Goal: Task Accomplishment & Management: Manage account settings

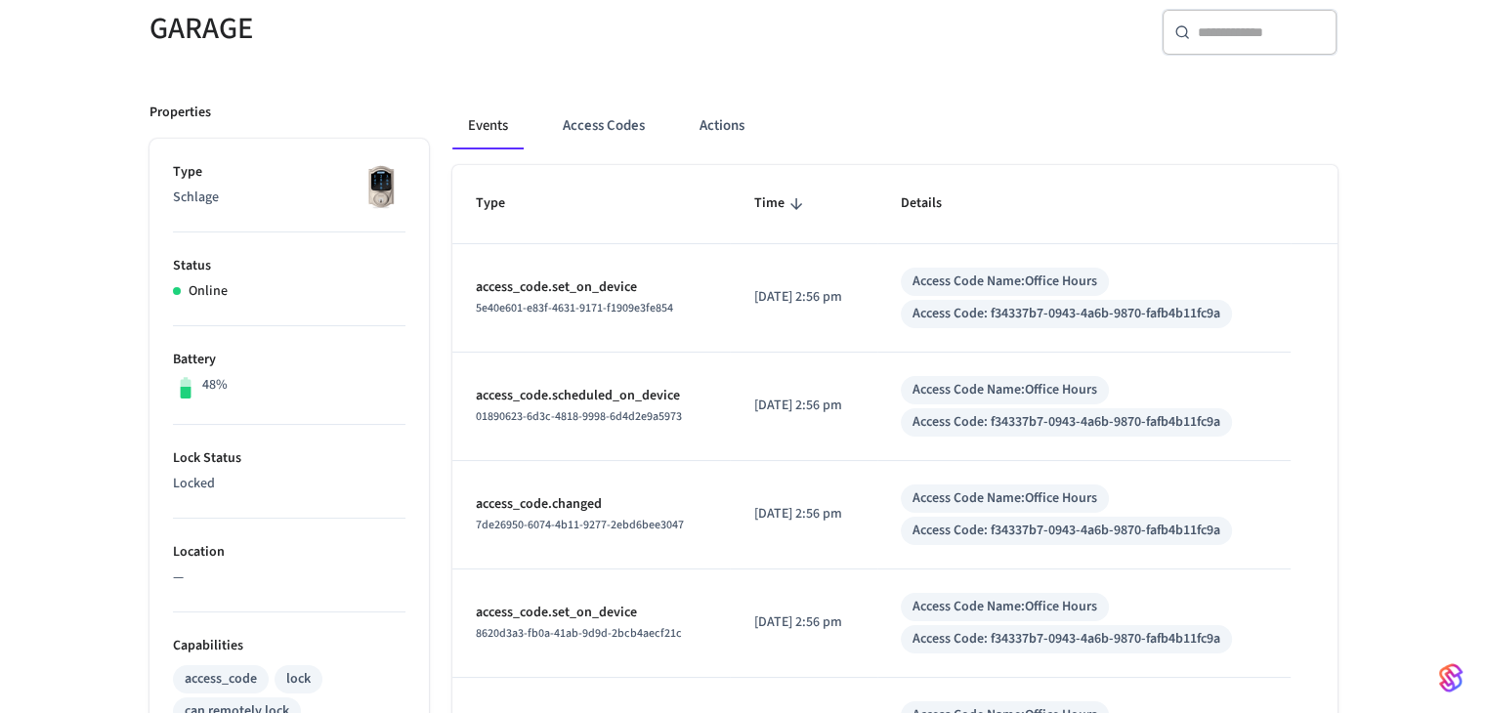
scroll to position [98, 0]
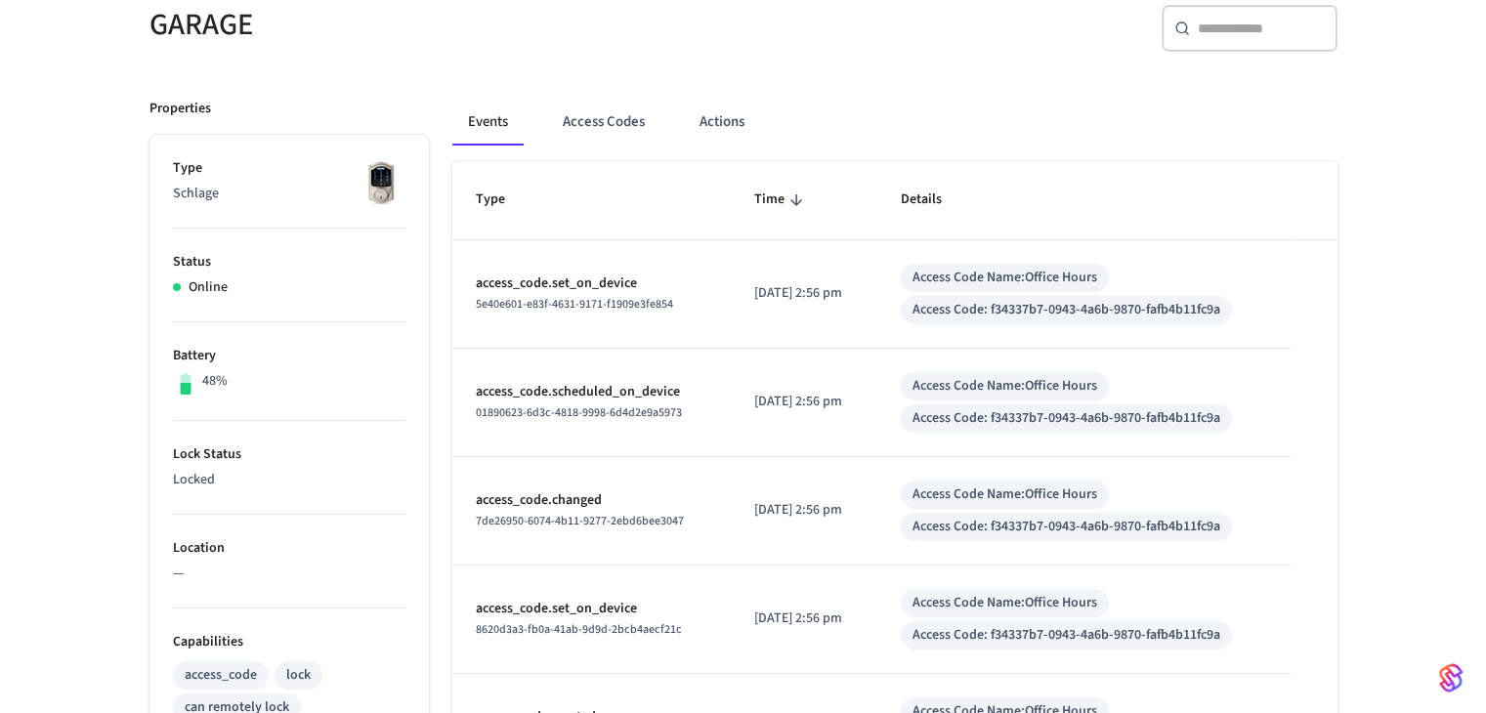
scroll to position [98, 0]
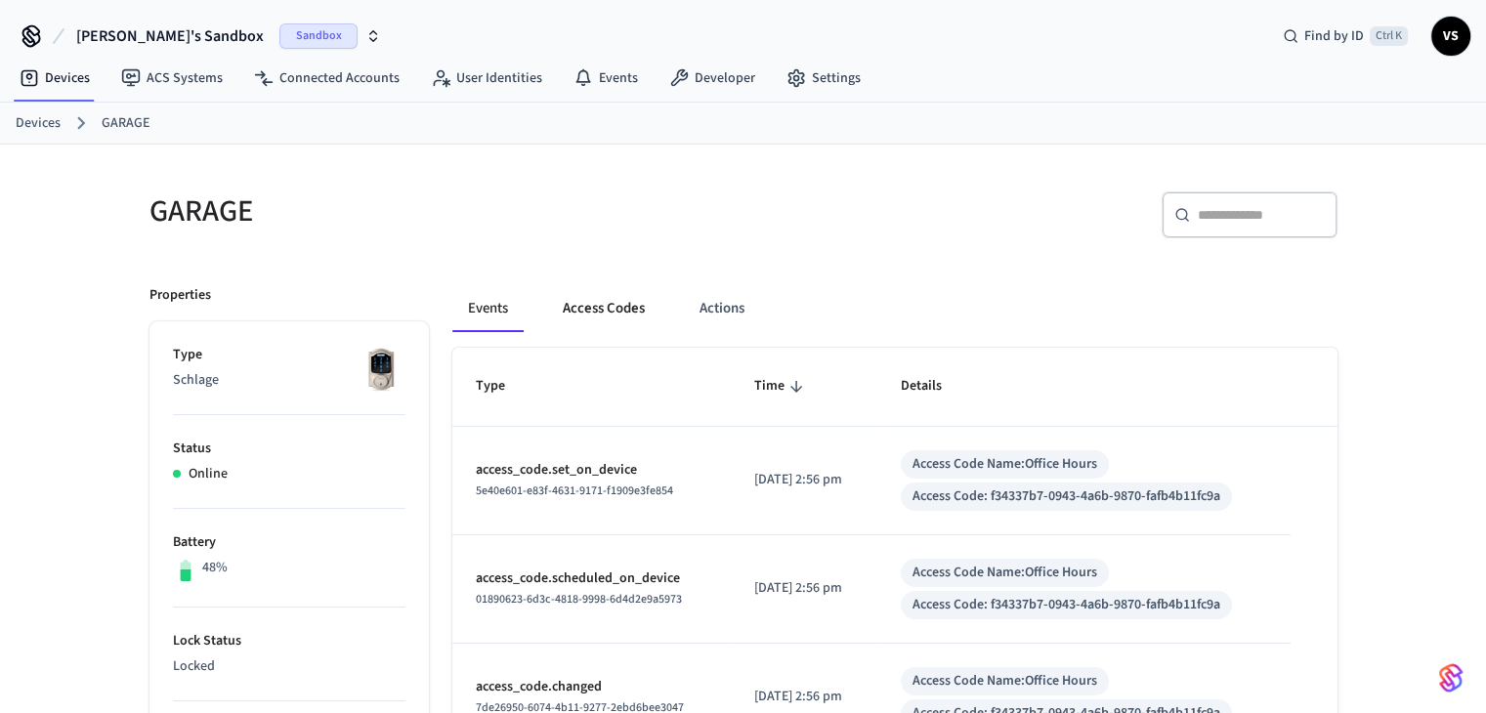
click at [604, 313] on button "Access Codes" at bounding box center [603, 308] width 113 height 47
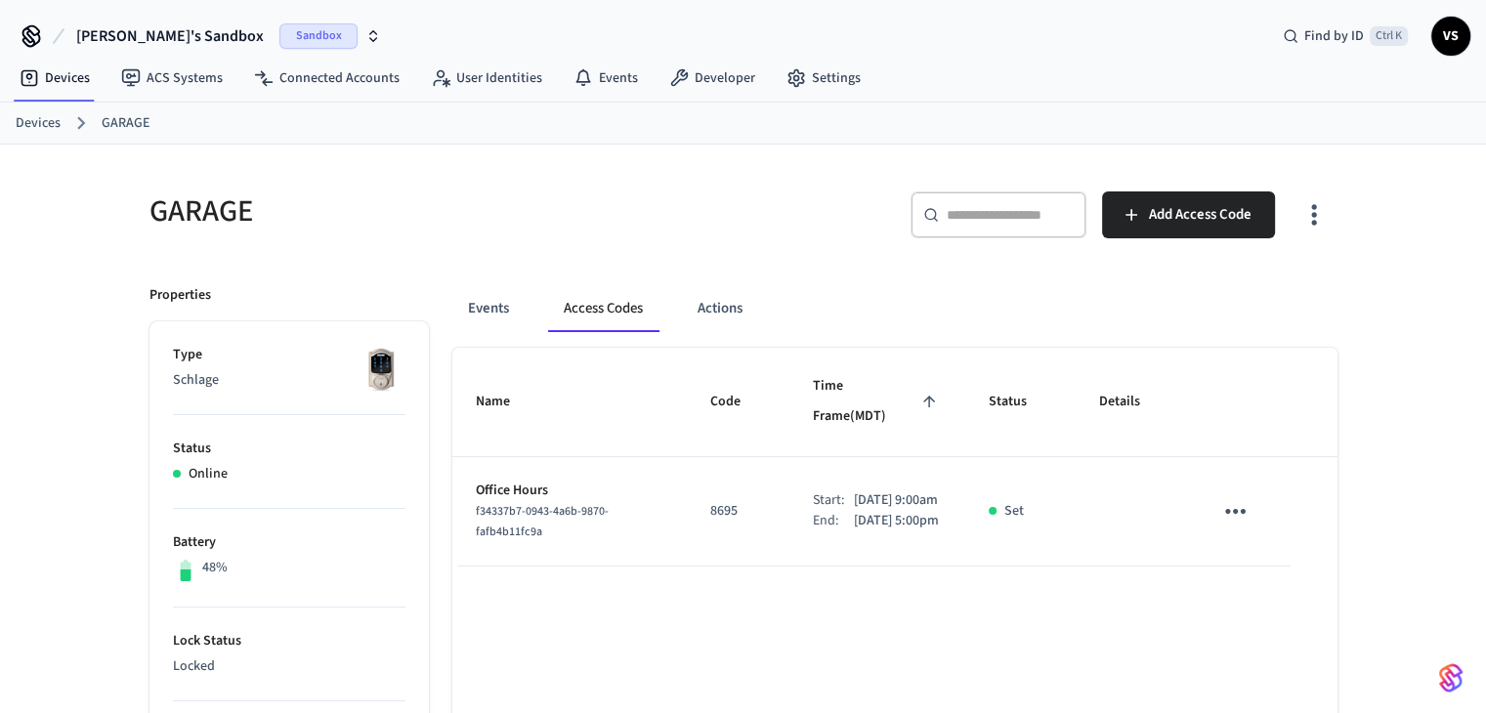
click at [1231, 496] on icon "sticky table" at bounding box center [1235, 511] width 30 height 30
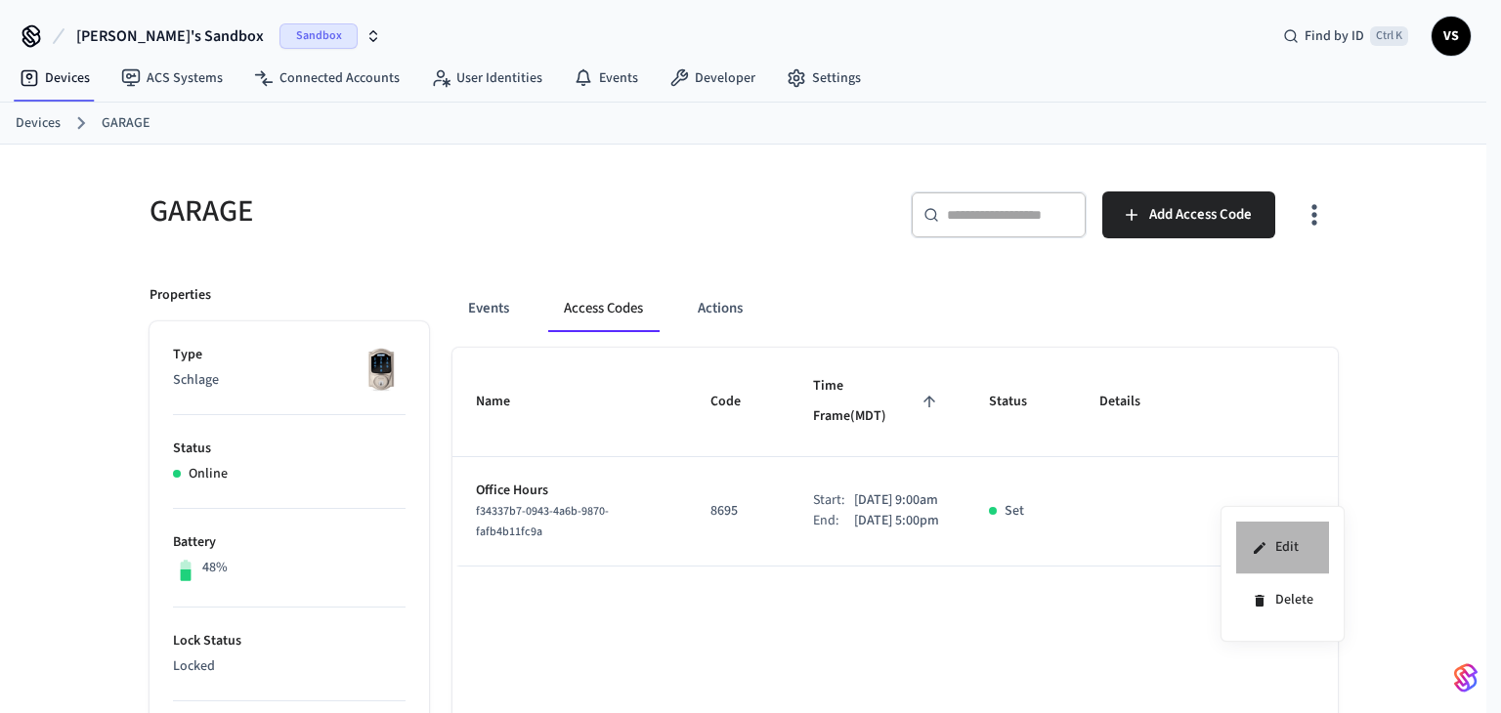
click at [1255, 545] on icon at bounding box center [1259, 548] width 16 height 16
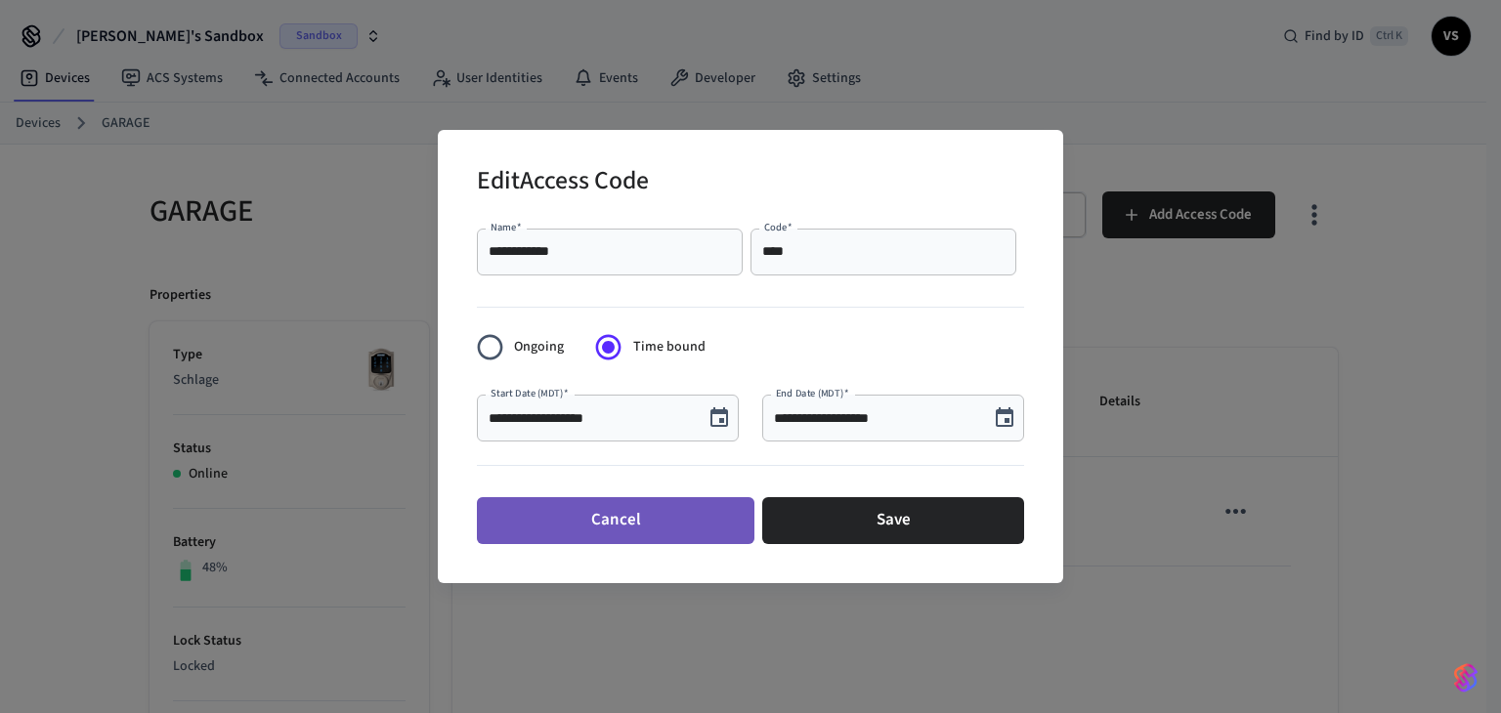
click at [622, 538] on button "Cancel" at bounding box center [615, 520] width 277 height 47
